Goal: Find specific page/section: Find specific page/section

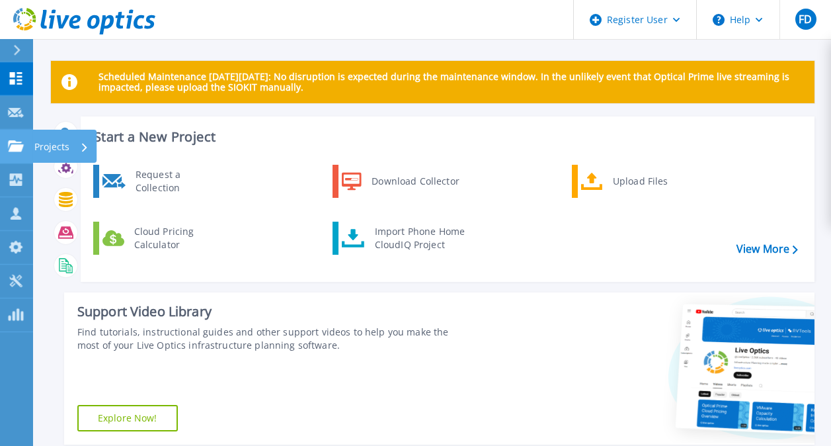
click at [19, 140] on icon at bounding box center [16, 145] width 16 height 11
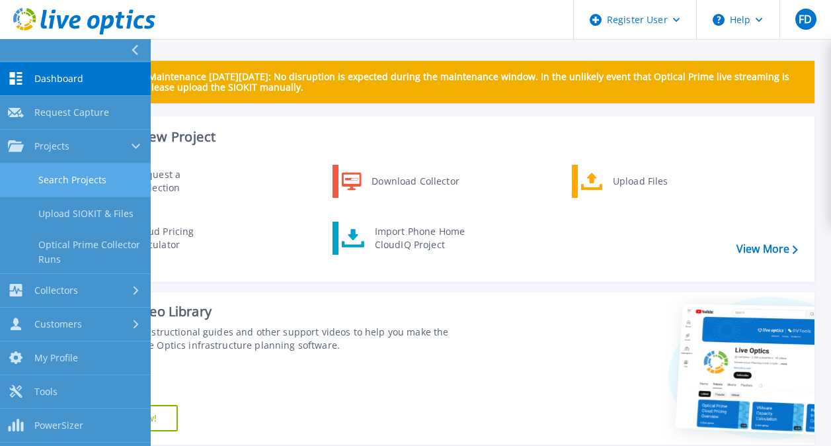
click at [80, 171] on link "Search Projects" at bounding box center [75, 180] width 151 height 34
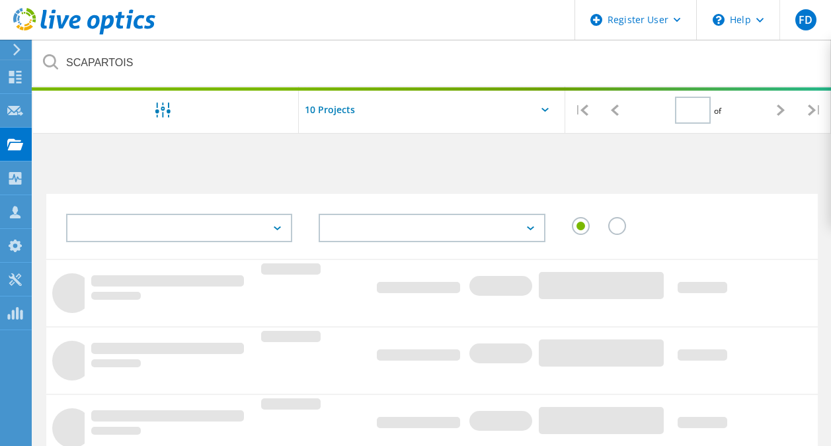
type input "1"
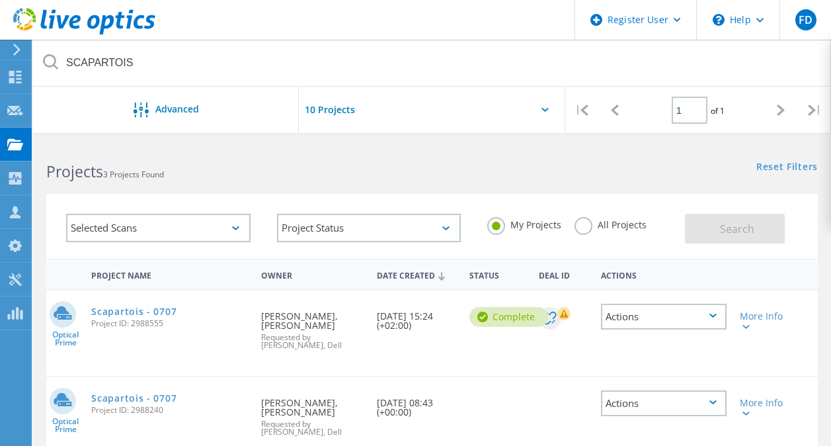
click at [581, 226] on label "All Projects" at bounding box center [611, 223] width 72 height 13
click at [0, 0] on input "All Projects" at bounding box center [0, 0] width 0 height 0
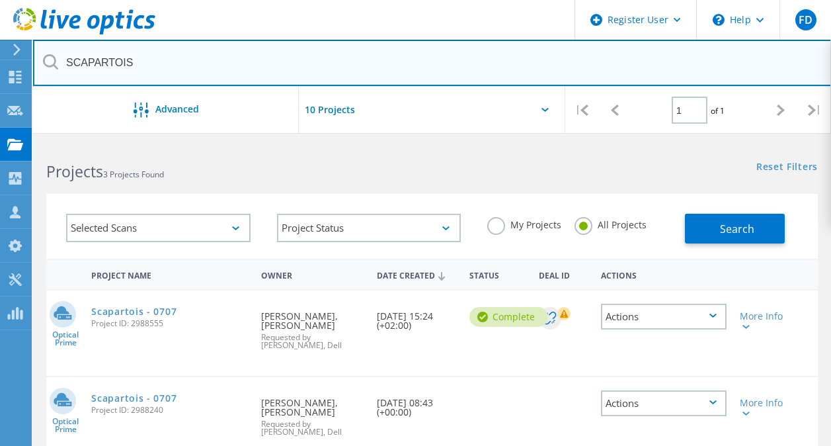
click at [147, 64] on input "SCAPARTOIS" at bounding box center [432, 63] width 799 height 46
type input "Ingerop"
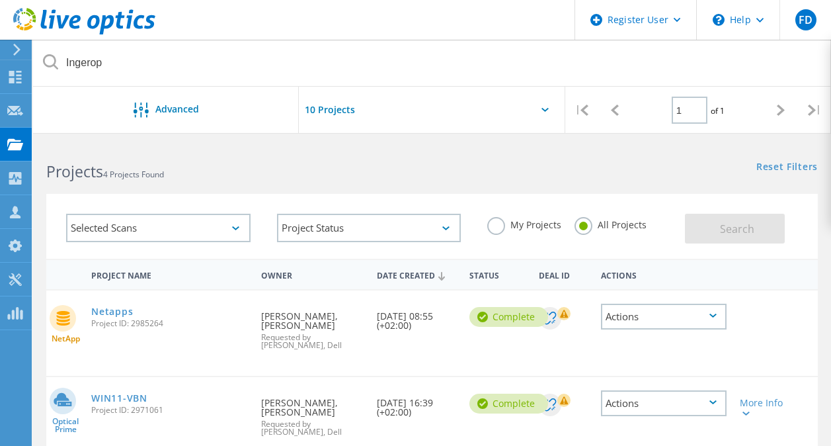
click at [351, 171] on h2 "Projects 4 Projects Found" at bounding box center [232, 172] width 372 height 22
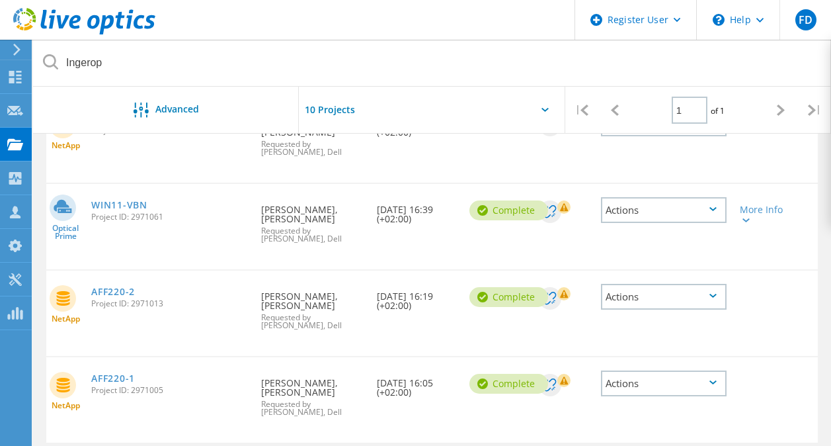
scroll to position [243, 0]
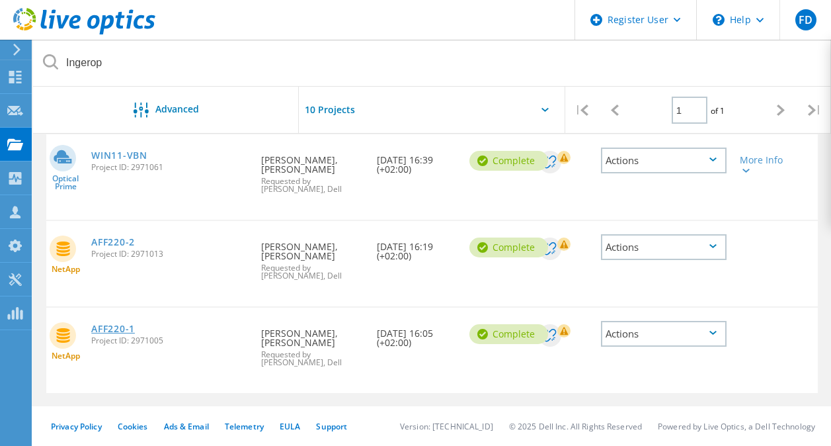
click at [112, 331] on link "AFF220-1" at bounding box center [113, 328] width 44 height 9
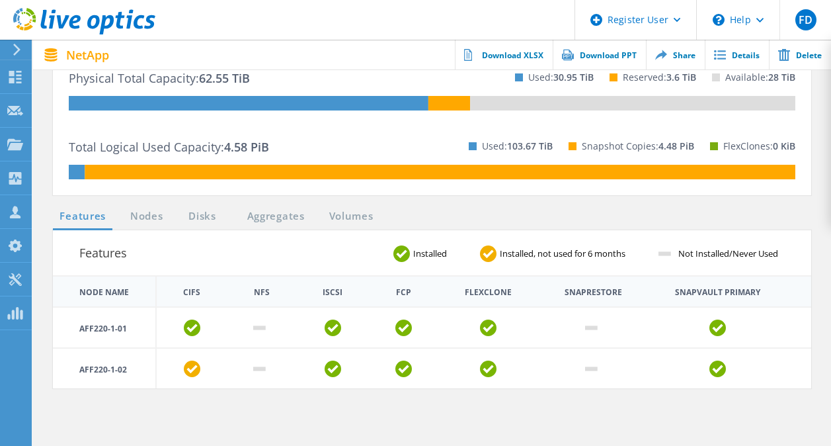
scroll to position [444, 0]
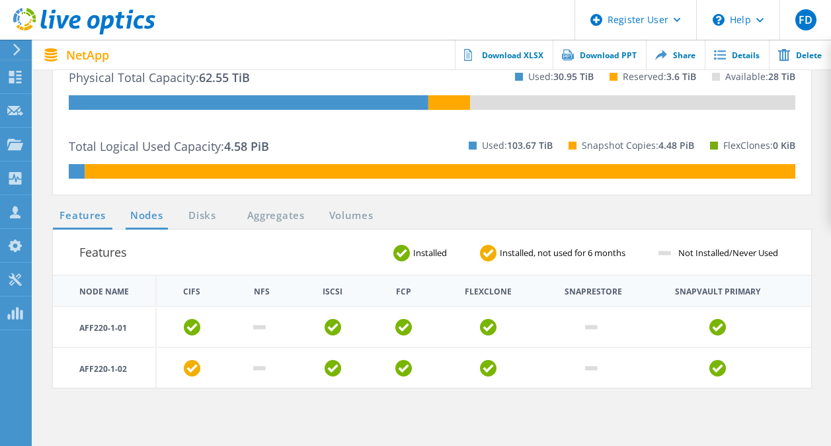
click at [140, 220] on link "Nodes" at bounding box center [147, 216] width 42 height 17
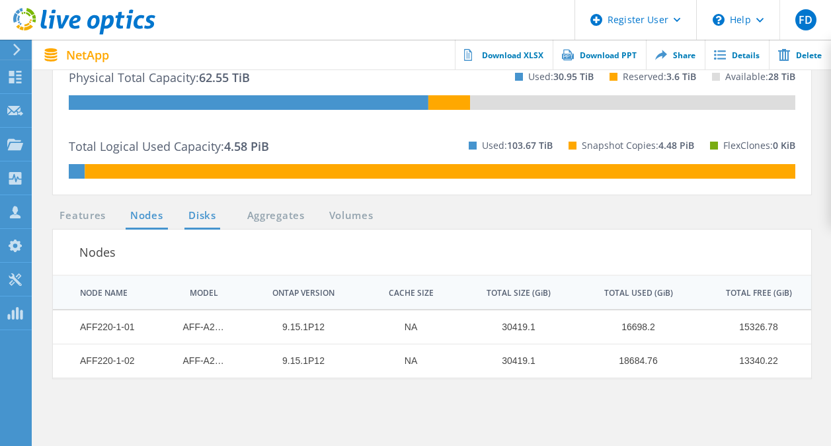
click at [189, 219] on link "Disks" at bounding box center [203, 216] width 36 height 17
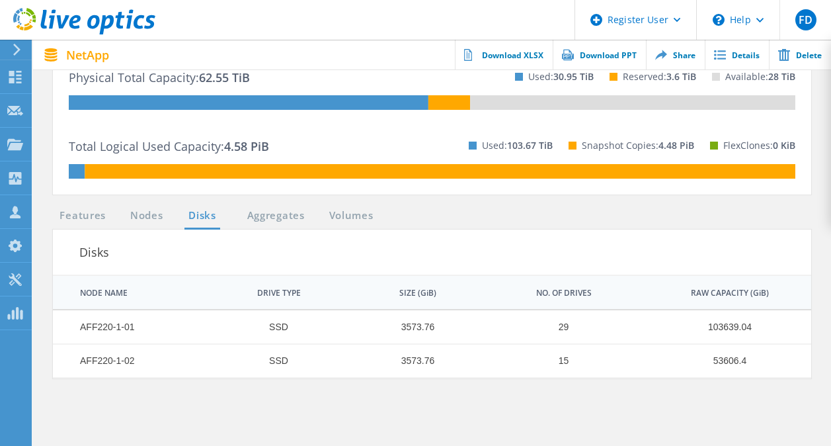
click at [269, 224] on ul "Features Nodes Disks Aggregates Volumes" at bounding box center [216, 219] width 341 height 22
click at [87, 216] on link "Features" at bounding box center [83, 216] width 60 height 17
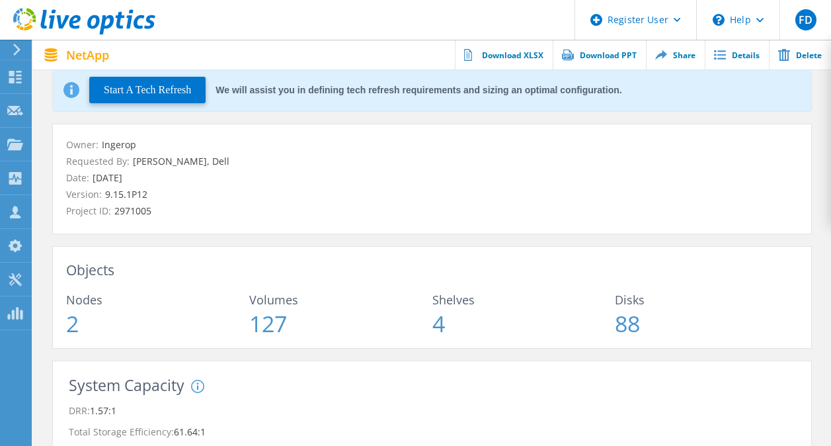
scroll to position [0, 0]
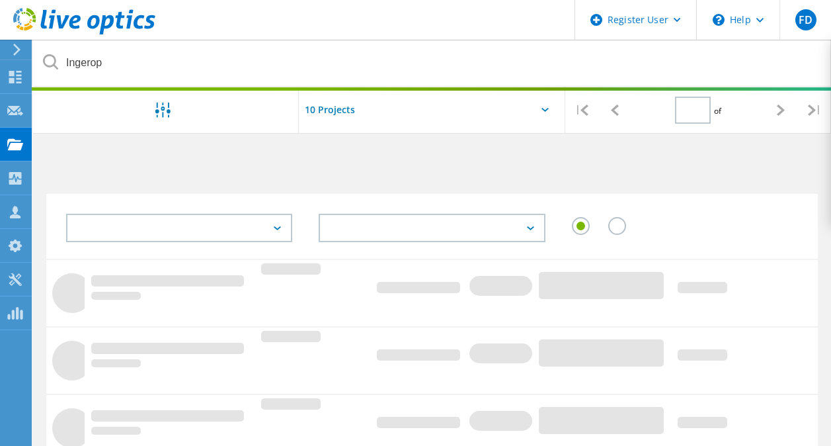
type input "1"
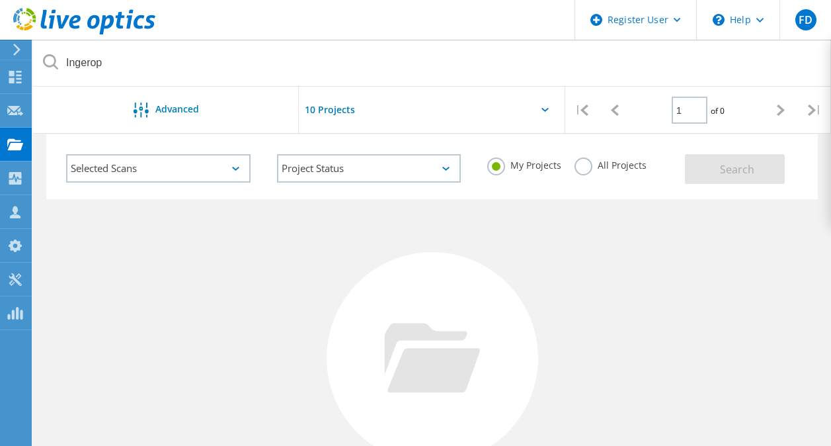
scroll to position [57, 0]
click at [583, 168] on label "All Projects" at bounding box center [611, 166] width 72 height 13
click at [0, 0] on input "All Projects" at bounding box center [0, 0] width 0 height 0
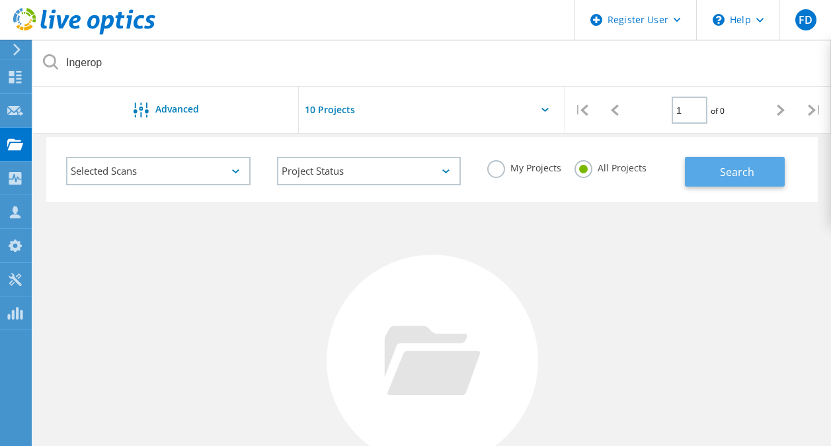
click at [690, 169] on button "Search" at bounding box center [735, 172] width 100 height 30
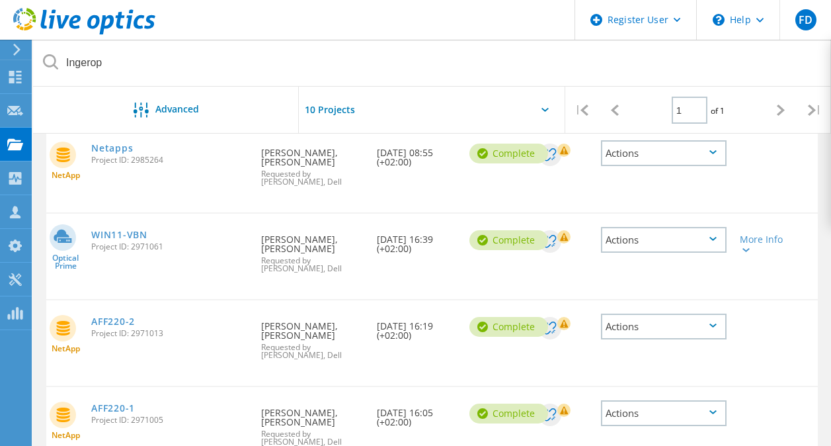
scroll to position [163, 0]
click at [116, 321] on link "AFF220-2" at bounding box center [113, 321] width 44 height 9
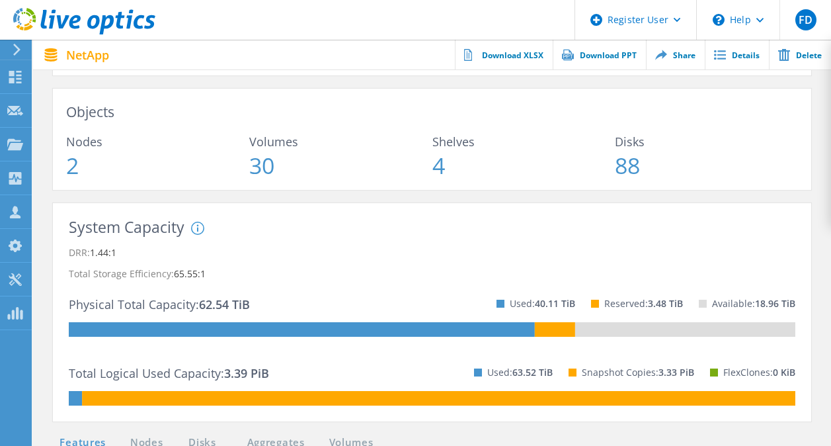
scroll to position [271, 0]
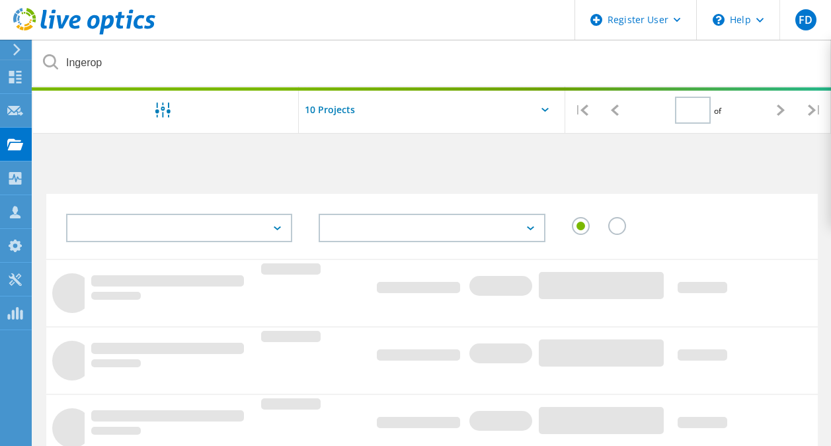
type input "1"
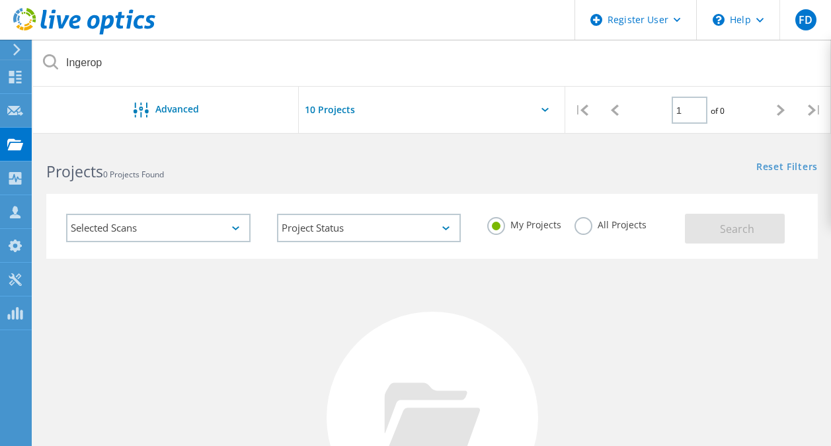
click at [580, 224] on label "All Projects" at bounding box center [611, 223] width 72 height 13
click at [0, 0] on input "All Projects" at bounding box center [0, 0] width 0 height 0
click at [710, 230] on button "Search" at bounding box center [735, 229] width 100 height 30
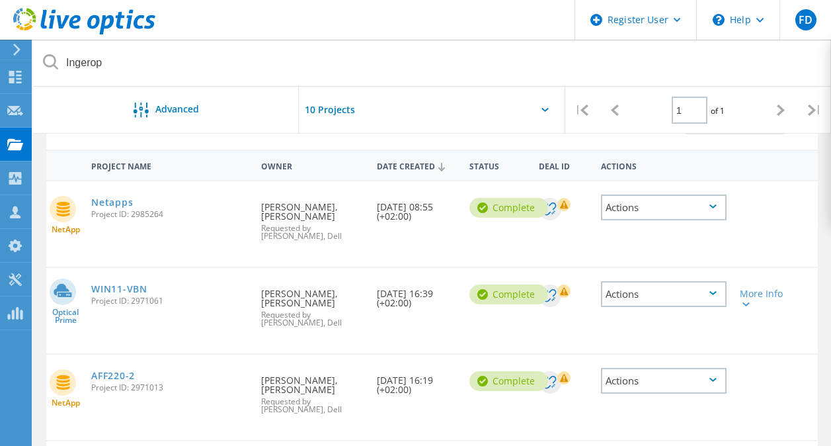
scroll to position [110, 0]
click at [108, 202] on link "Netapps" at bounding box center [112, 201] width 42 height 9
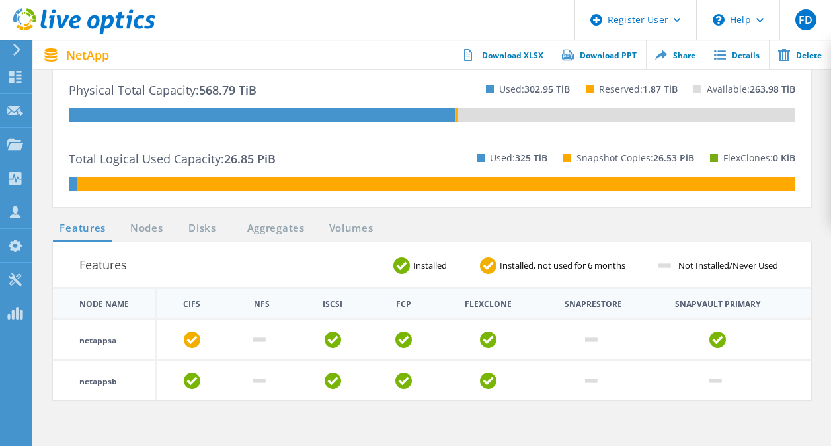
scroll to position [488, 0]
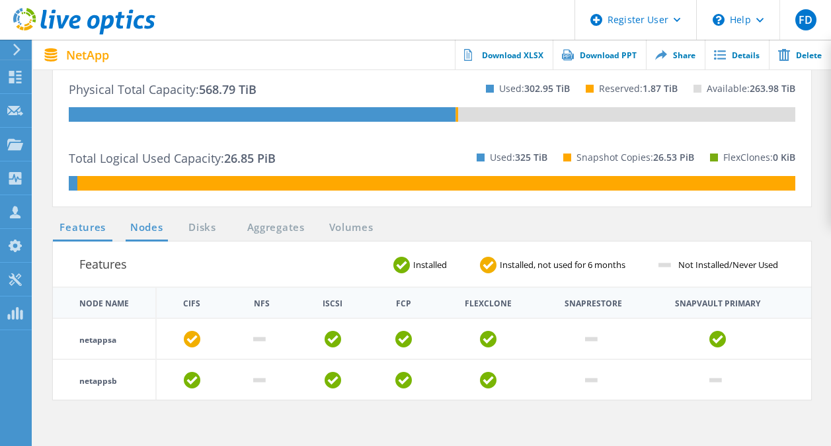
click at [141, 231] on link "Nodes" at bounding box center [147, 228] width 42 height 17
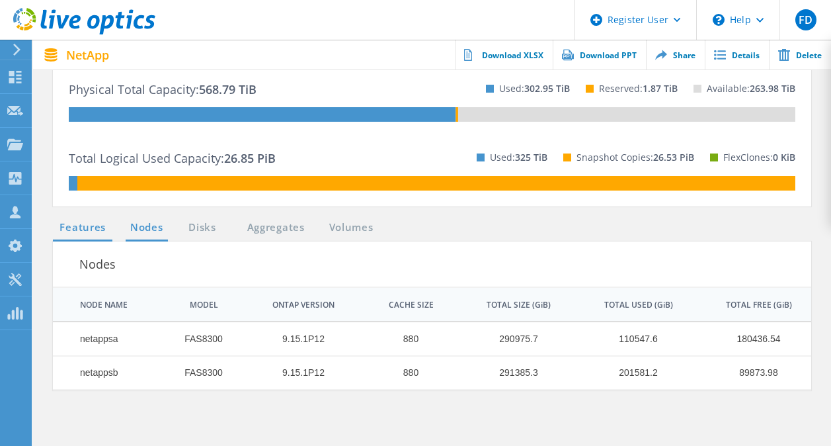
click at [89, 224] on link "Features" at bounding box center [83, 228] width 60 height 17
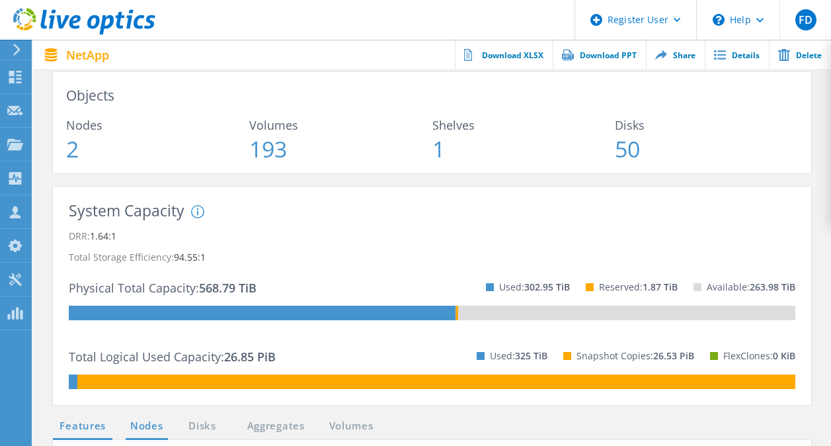
scroll to position [289, 0]
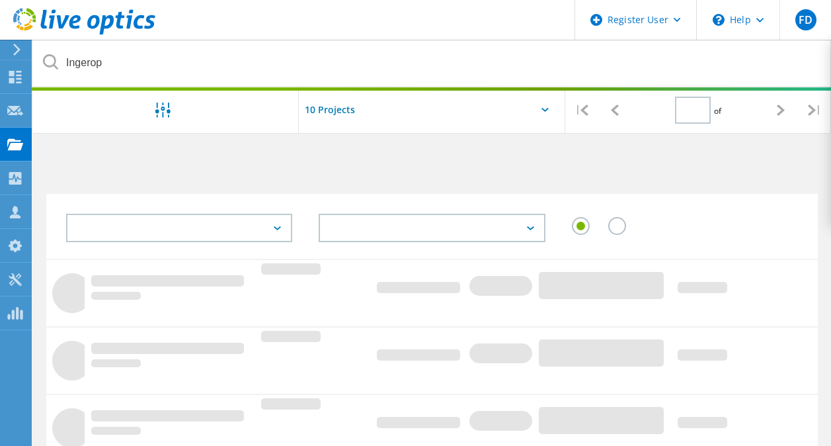
type input "1"
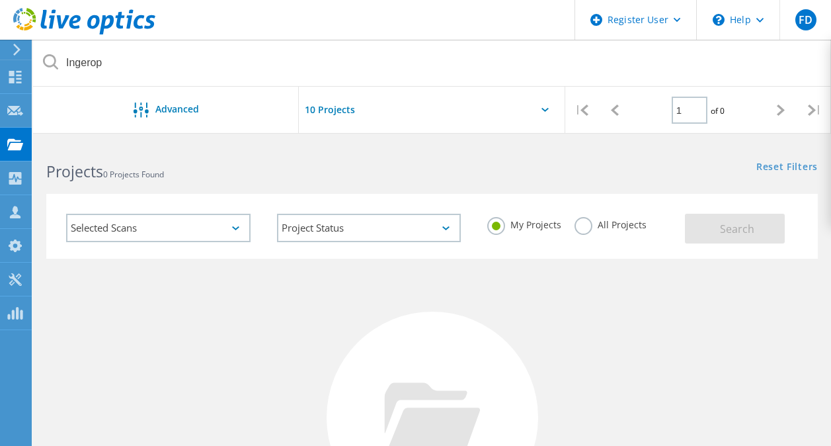
click at [587, 236] on div "My Projects All Projects" at bounding box center [579, 224] width 211 height 49
click at [584, 227] on label "All Projects" at bounding box center [611, 223] width 72 height 13
click at [0, 0] on input "All Projects" at bounding box center [0, 0] width 0 height 0
click at [712, 243] on button "Search" at bounding box center [735, 229] width 100 height 30
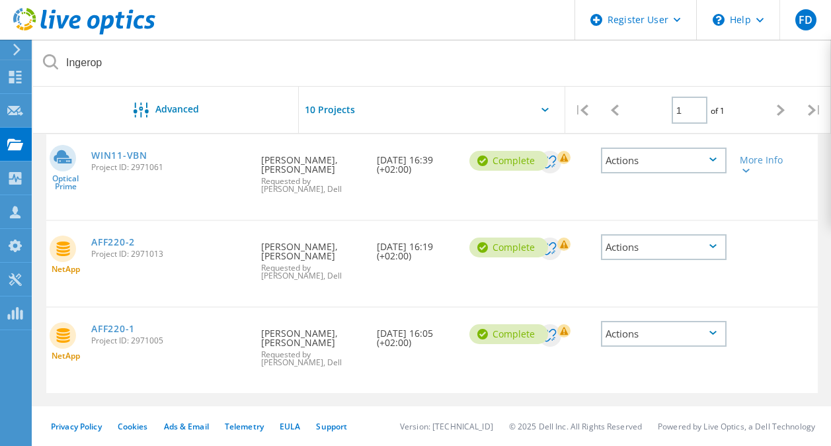
scroll to position [243, 0]
click at [132, 155] on link "WIN11-VBN" at bounding box center [119, 155] width 56 height 9
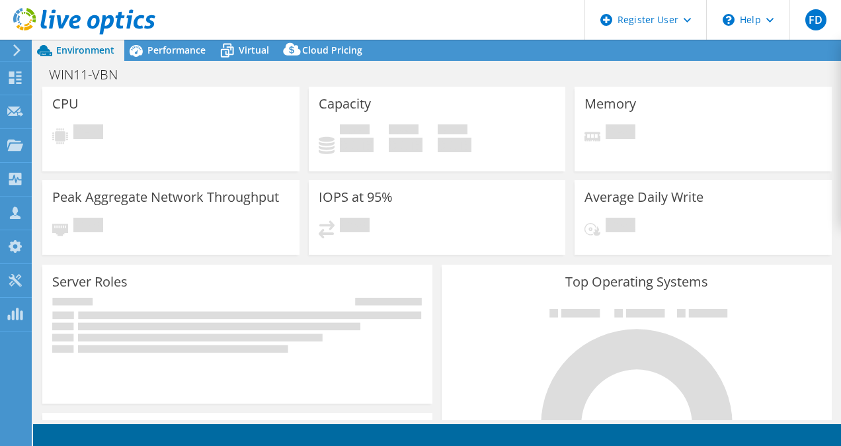
select select "EUFrankfurt"
select select "EUR"
